Goal: Find specific page/section: Find specific page/section

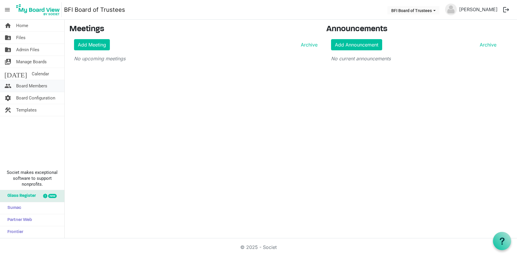
click at [34, 86] on span "Board Members" at bounding box center [31, 86] width 31 height 12
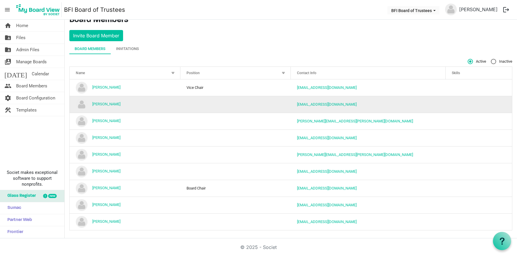
scroll to position [10, 0]
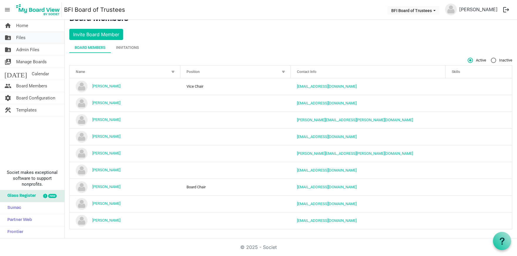
click at [29, 36] on link "folder_shared Files" at bounding box center [32, 38] width 64 height 12
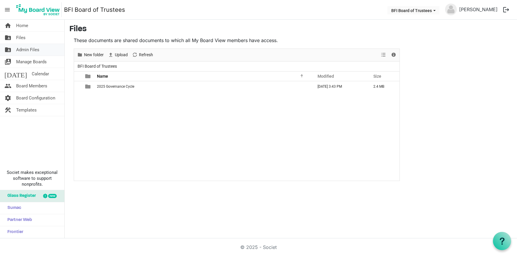
click at [29, 50] on span "Admin Files" at bounding box center [27, 50] width 23 height 12
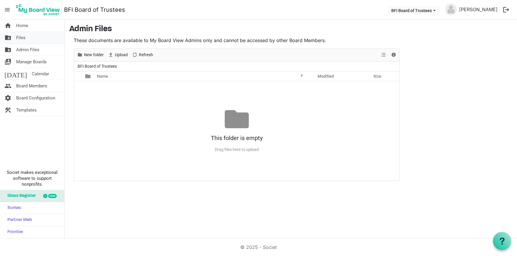
click at [27, 35] on link "folder_shared Files" at bounding box center [32, 38] width 64 height 12
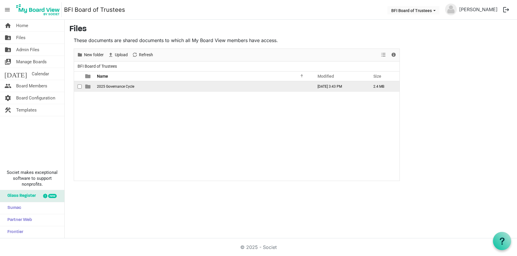
click at [118, 87] on span "2025 Governance Cycle" at bounding box center [115, 86] width 37 height 4
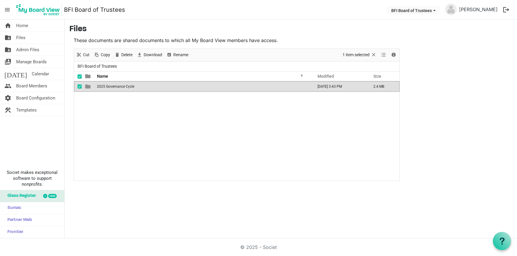
click at [118, 87] on span "2025 Governance Cycle" at bounding box center [115, 86] width 37 height 4
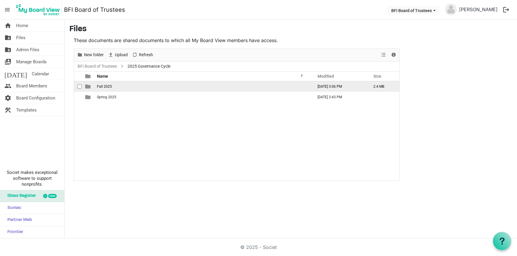
click at [119, 86] on td "Fall 2025" at bounding box center [203, 86] width 216 height 11
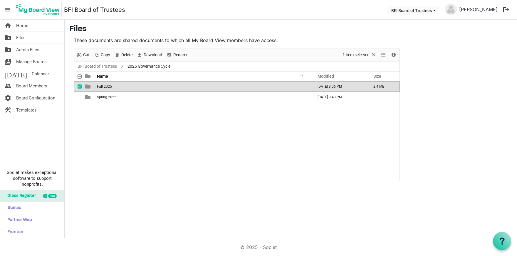
click at [108, 86] on span "Fall 2025" at bounding box center [104, 86] width 15 height 4
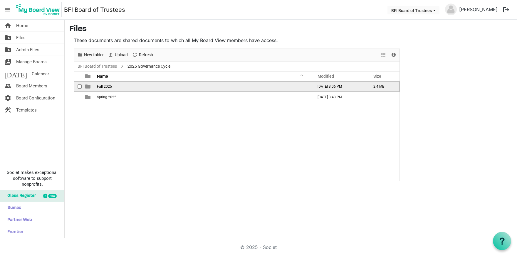
click at [108, 86] on span "Fall 2025" at bounding box center [104, 86] width 15 height 4
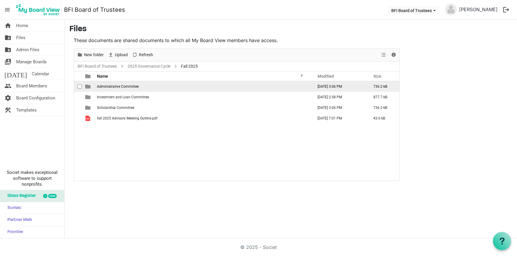
click at [128, 84] on span "Administrative Committee" at bounding box center [118, 86] width 42 height 4
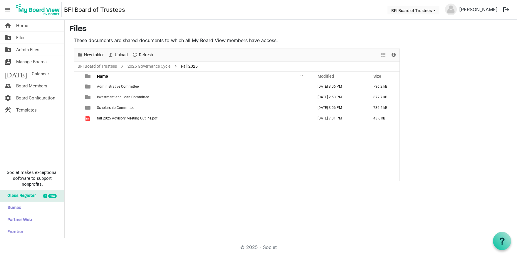
click at [128, 84] on span "Administrative Committee" at bounding box center [118, 86] width 42 height 4
